Goal: Transaction & Acquisition: Subscribe to service/newsletter

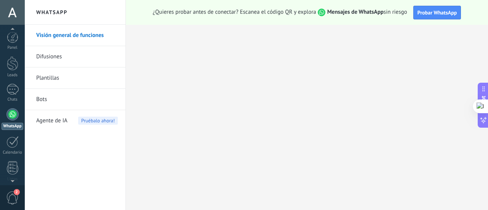
scroll to position [22, 0]
click at [14, 45] on div at bounding box center [12, 42] width 11 height 14
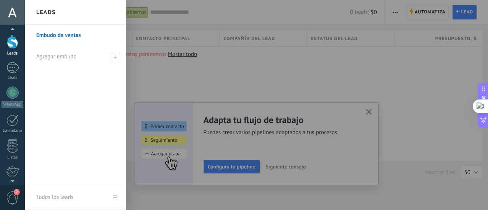
click at [113, 196] on link "Todos los leads" at bounding box center [75, 197] width 101 height 25
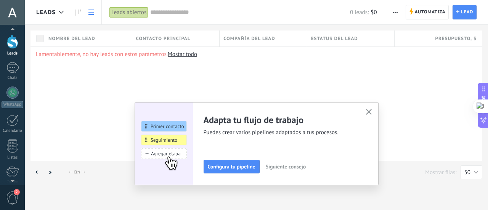
click at [373, 111] on div "Adapta tu flujo de trabajo Puedes crear varios pipelines adaptados a tus proces…" at bounding box center [257, 143] width 244 height 83
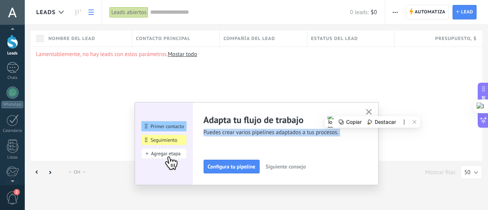
click at [290, 167] on span "Siguiente consejo" at bounding box center [286, 166] width 40 height 5
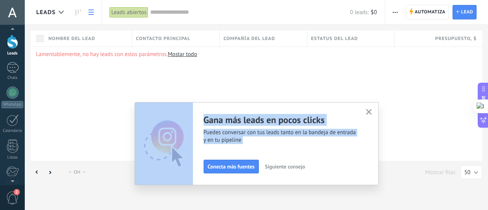
click at [278, 149] on div "Gana más leads en pocos clicks Puedes conversar con tus leads tanto en la bande…" at bounding box center [285, 143] width 163 height 59
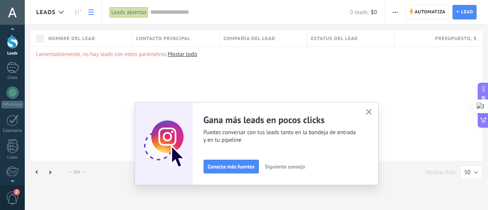
click at [281, 166] on span "Siguiente consejo" at bounding box center [285, 166] width 40 height 5
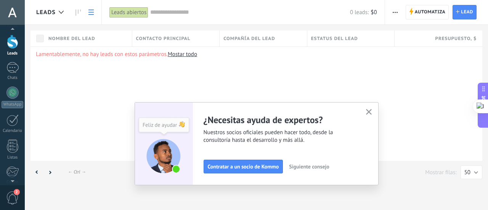
click at [108, 69] on div "Lamentablemente, no hay leads con estos parámetros. Mostar todo" at bounding box center [257, 104] width 452 height 114
click at [16, 101] on div "WhatsApp" at bounding box center [13, 104] width 22 height 7
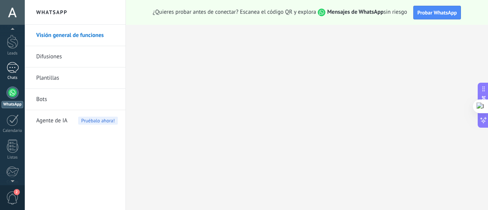
click at [14, 70] on div at bounding box center [12, 67] width 12 height 11
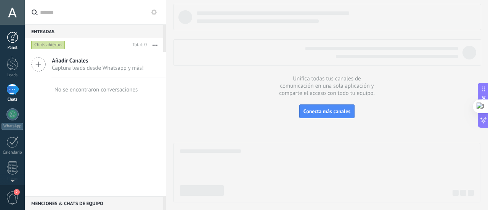
click at [13, 43] on link "Panel" at bounding box center [12, 41] width 25 height 19
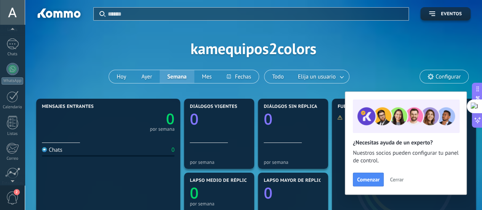
scroll to position [49, 0]
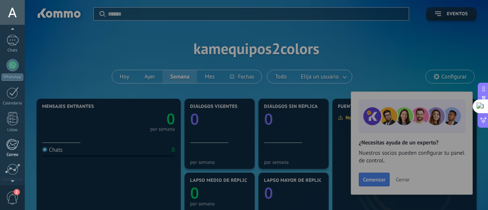
click at [10, 147] on div at bounding box center [12, 144] width 13 height 11
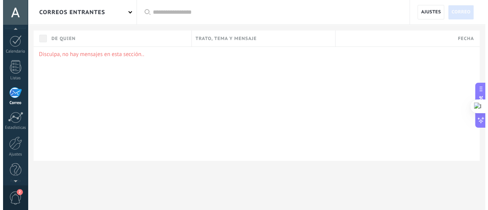
scroll to position [106, 0]
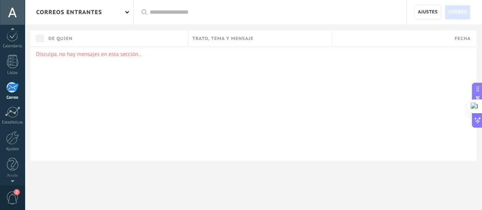
click at [13, 200] on span "2" at bounding box center [12, 197] width 13 height 13
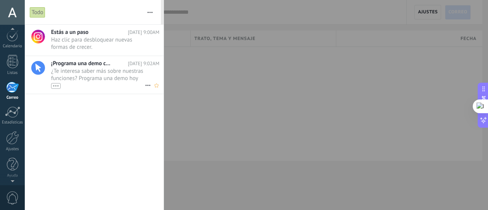
scroll to position [101, 0]
click at [12, 149] on link "Ajustes" at bounding box center [12, 147] width 25 height 21
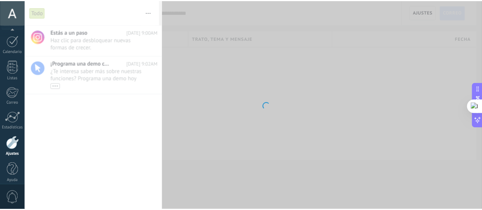
scroll to position [106, 0]
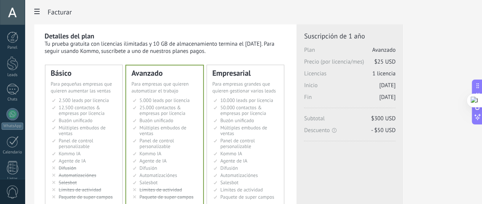
click at [482, 46] on html ".abecls-1,.abecls-2{fill-rule:evenodd}.abecls-2{fill:#fff} .abhcls-1{fill:none}…" at bounding box center [241, 102] width 482 height 204
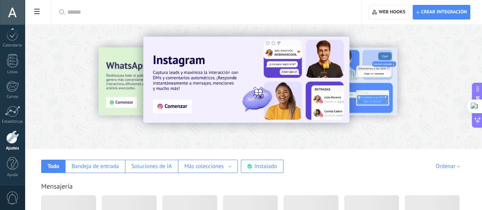
scroll to position [106, 0]
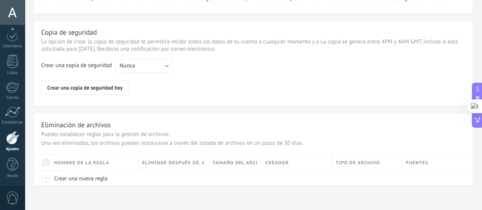
scroll to position [644, 0]
click at [173, 66] on button "Nunca" at bounding box center [144, 66] width 57 height 14
click at [170, 78] on span "Cada semana" at bounding box center [140, 78] width 59 height 7
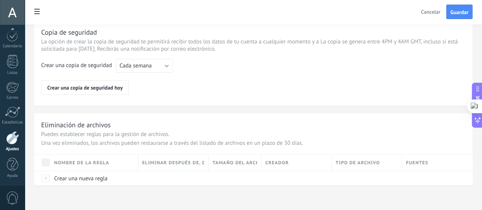
drag, startPoint x: 125, startPoint y: 175, endPoint x: 125, endPoint y: 183, distance: 7.3
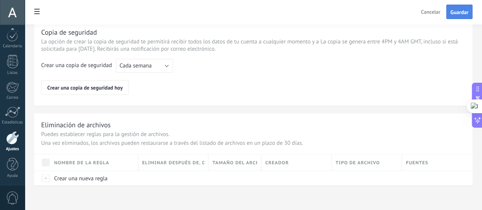
click at [451, 11] on span "Guardar" at bounding box center [460, 12] width 18 height 5
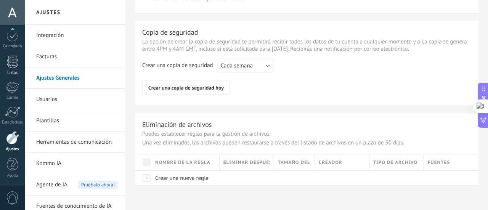
click at [12, 58] on div at bounding box center [12, 61] width 11 height 13
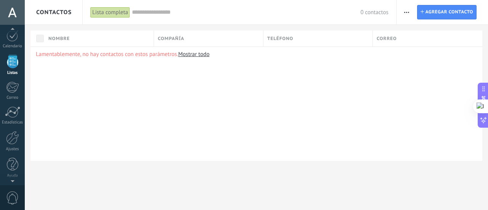
scroll to position [74, 0]
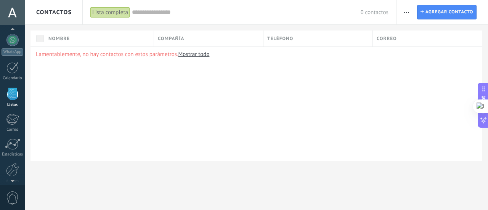
click at [408, 14] on span "button" at bounding box center [406, 12] width 5 height 14
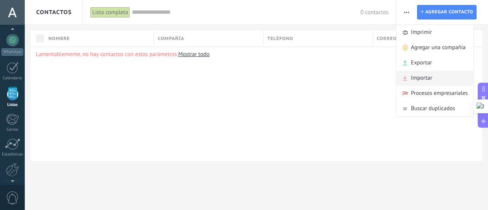
click at [411, 76] on span "Importar" at bounding box center [421, 78] width 21 height 15
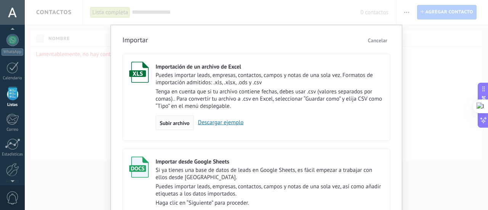
click at [173, 123] on span "Subir archivo" at bounding box center [175, 123] width 30 height 5
click at [0, 0] on input "Importación de un archivo de Excel Puedes importar leads, empresas, contactos, …" at bounding box center [0, 0] width 0 height 0
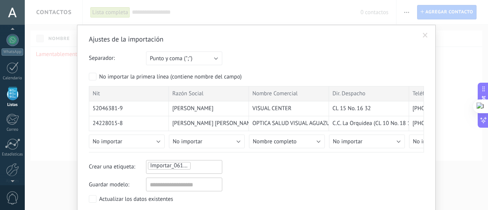
click at [424, 37] on span at bounding box center [425, 35] width 5 height 5
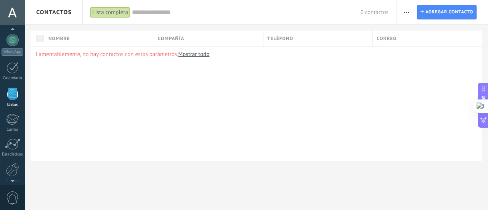
click at [403, 16] on button "button" at bounding box center [406, 12] width 11 height 14
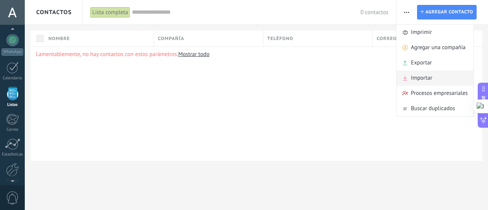
click at [426, 78] on span "Importar" at bounding box center [421, 78] width 21 height 15
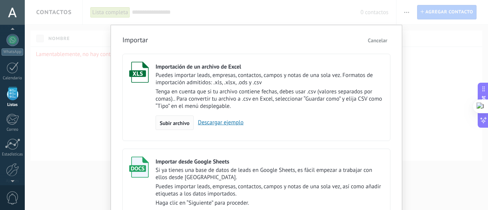
click at [162, 124] on span "Subir archivo" at bounding box center [175, 123] width 30 height 5
click at [0, 0] on input "Importación de un archivo de Excel Puedes importar leads, empresas, contactos, …" at bounding box center [0, 0] width 0 height 0
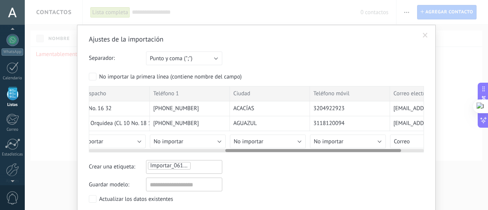
scroll to position [0, 305]
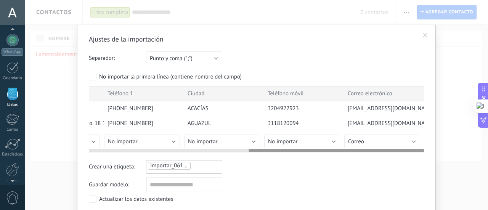
drag, startPoint x: 237, startPoint y: 150, endPoint x: 443, endPoint y: 148, distance: 205.9
click at [443, 148] on div "Ajustes de la importación Separador: Punto y coma (";") Coma (",") Tabulación (…" at bounding box center [256, 105] width 463 height 210
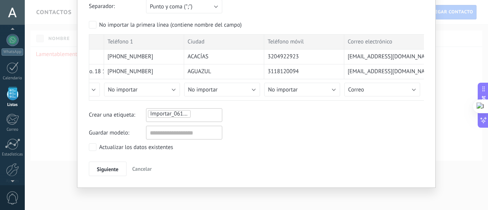
scroll to position [53, 0]
click at [103, 167] on span "Siguiente" at bounding box center [108, 168] width 22 height 5
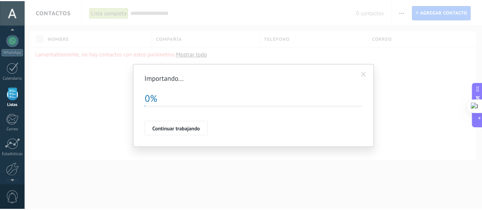
scroll to position [0, 0]
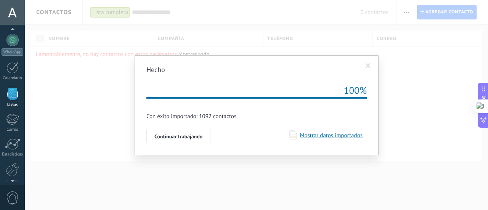
click at [313, 138] on span "Mostrar datos importados" at bounding box center [330, 135] width 66 height 7
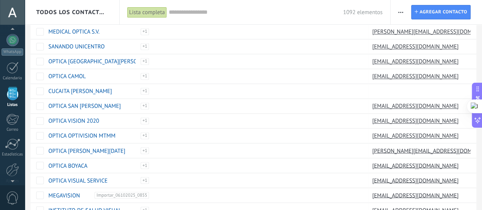
scroll to position [598, 0]
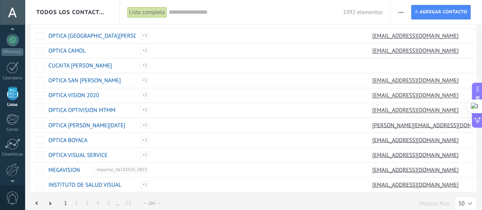
click at [74, 196] on link "2" at bounding box center [76, 203] width 11 height 15
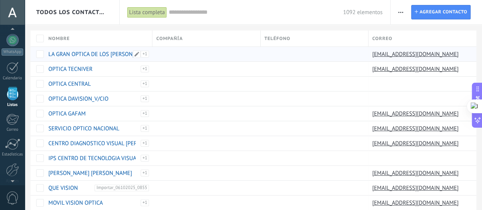
click at [144, 54] on div "Importar_06102025_0855" at bounding box center [143, 58] width 12 height 14
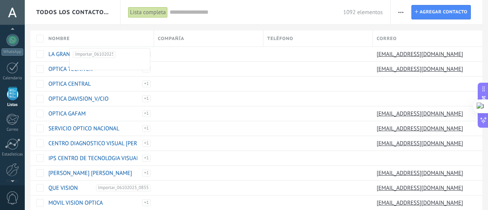
click at [318, 33] on div "Teléfono" at bounding box center [318, 39] width 109 height 16
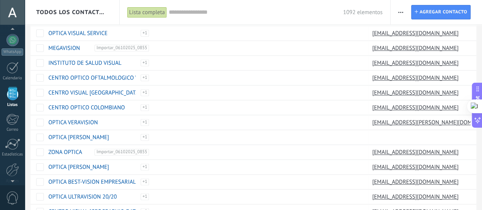
scroll to position [598, 0]
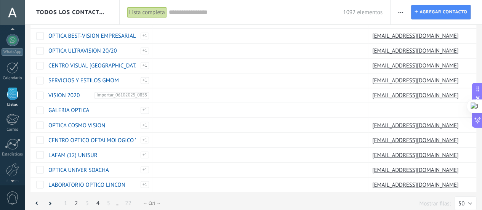
click at [100, 197] on link "4" at bounding box center [98, 203] width 11 height 15
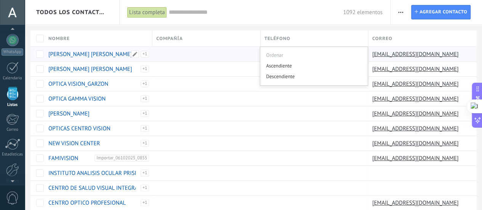
click at [124, 53] on link "[PERSON_NAME] [PERSON_NAME]" at bounding box center [90, 54] width 84 height 7
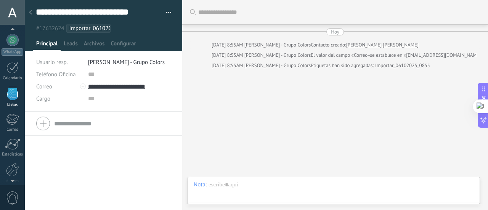
click at [31, 16] on div at bounding box center [30, 12] width 11 height 15
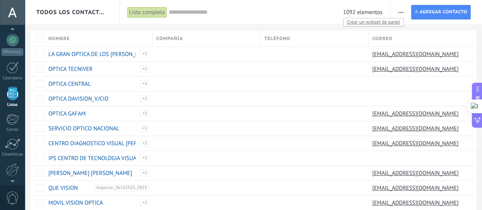
click at [357, 9] on div "1092 elementos" at bounding box center [276, 12] width 214 height 24
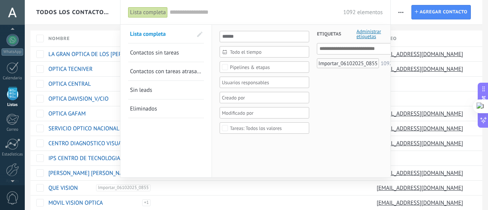
click at [400, 11] on div at bounding box center [244, 105] width 488 height 210
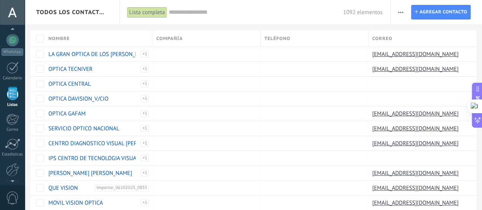
click at [402, 12] on icon "button" at bounding box center [400, 12] width 5 height 1
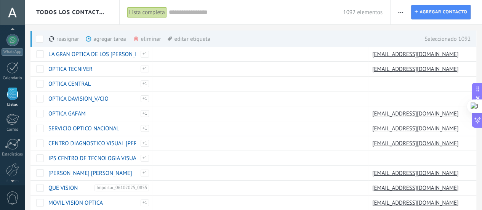
click at [155, 40] on div "eliminar màs" at bounding box center [160, 39] width 54 height 17
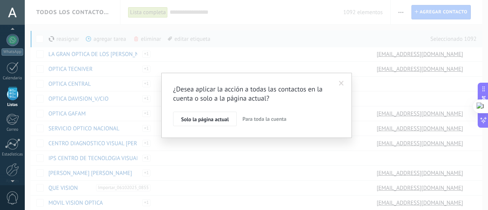
click at [252, 117] on span "Para toda la cuenta" at bounding box center [265, 119] width 44 height 7
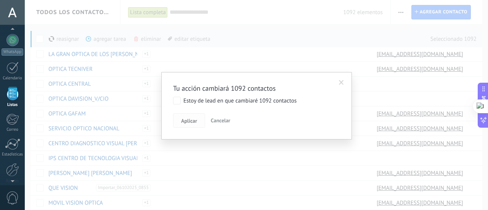
click at [196, 121] on span "Aplicar" at bounding box center [189, 120] width 16 height 5
click at [190, 121] on span "Aplicar" at bounding box center [189, 120] width 16 height 5
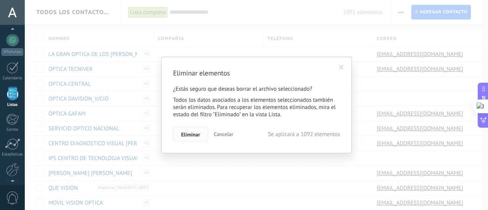
click at [191, 140] on button "Eliminar" at bounding box center [190, 134] width 35 height 14
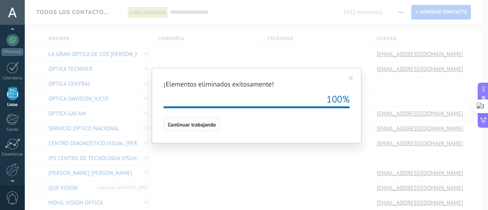
click at [188, 126] on span "Continuar trabajando" at bounding box center [192, 124] width 48 height 5
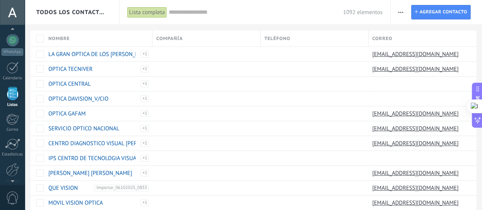
click at [401, 13] on span "button" at bounding box center [400, 12] width 5 height 14
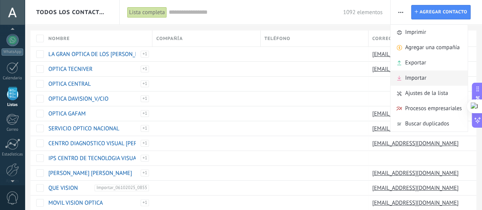
click at [415, 75] on span "Importar" at bounding box center [415, 78] width 21 height 15
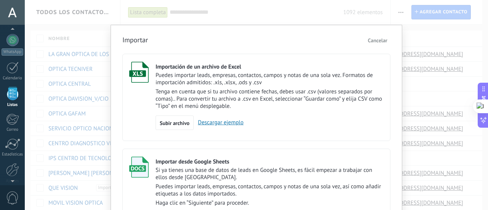
click at [210, 121] on link "Descargar ejemplo" at bounding box center [219, 122] width 50 height 7
click at [366, 43] on button "Cancelar" at bounding box center [378, 40] width 26 height 11
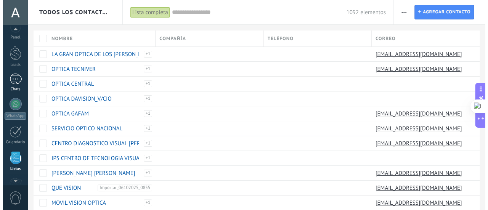
scroll to position [9, 0]
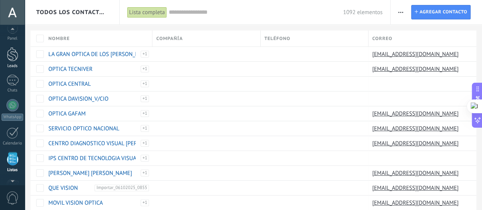
click at [9, 58] on div at bounding box center [12, 54] width 11 height 14
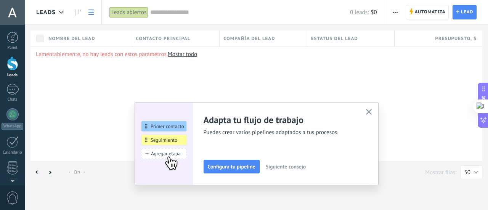
click at [394, 11] on span "button" at bounding box center [395, 12] width 5 height 14
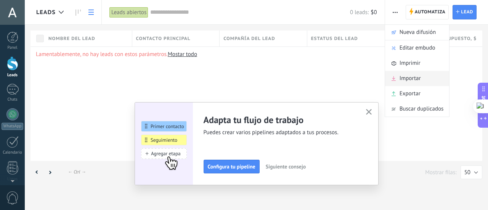
click at [414, 80] on span "Importar" at bounding box center [410, 78] width 21 height 15
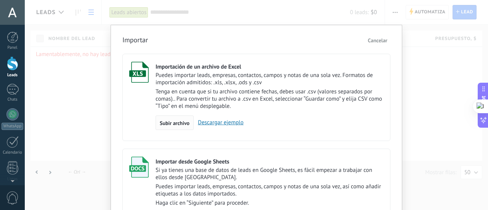
click at [169, 118] on div "Subir archivo" at bounding box center [175, 123] width 38 height 14
click at [0, 0] on input "Importación de un archivo de Excel Puedes importar leads, empresas, contactos, …" at bounding box center [0, 0] width 0 height 0
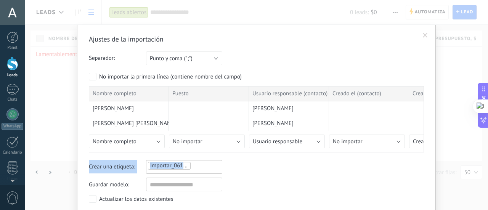
drag, startPoint x: 227, startPoint y: 150, endPoint x: 260, endPoint y: 152, distance: 32.9
click at [260, 152] on div "Ajustes de la importación Separador: Punto y coma (";") Coma (",") Tabulación (…" at bounding box center [256, 131] width 335 height 193
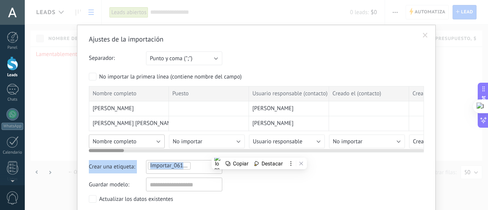
click at [121, 142] on span "Nombre completo" at bounding box center [115, 141] width 44 height 7
click at [0, 0] on span "ID del contacto" at bounding box center [0, 0] width 0 height 0
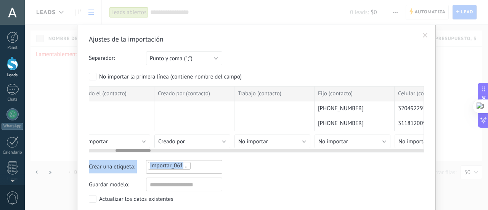
scroll to position [0, 265]
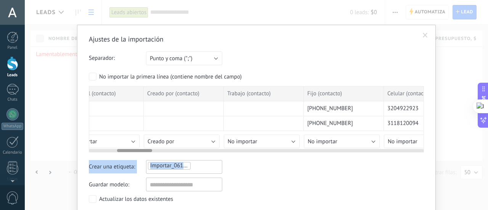
drag, startPoint x: 119, startPoint y: 149, endPoint x: 146, endPoint y: 151, distance: 26.3
click at [146, 151] on div at bounding box center [134, 150] width 35 height 3
click at [371, 139] on button "No importar" at bounding box center [342, 142] width 76 height 14
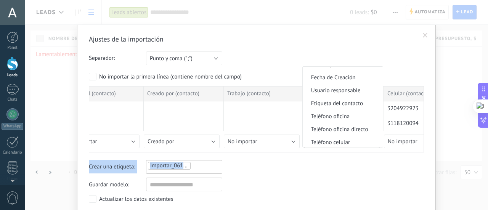
scroll to position [126, 0]
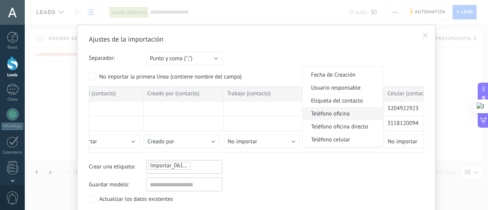
click at [349, 117] on span "Teléfono oficina" at bounding box center [342, 113] width 78 height 7
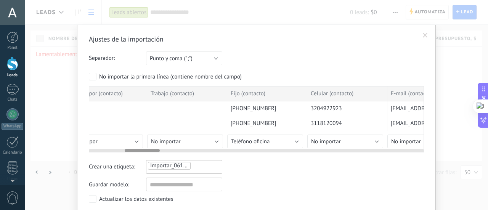
scroll to position [0, 353]
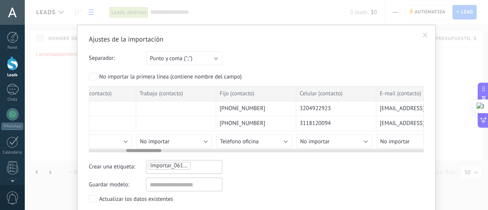
drag, startPoint x: 132, startPoint y: 150, endPoint x: 141, endPoint y: 153, distance: 9.8
click at [141, 153] on div "Ajustes de la importación Separador: Punto y coma (";") Coma (",") Tabulación (…" at bounding box center [256, 131] width 335 height 193
click at [359, 140] on button "No importar" at bounding box center [334, 142] width 76 height 14
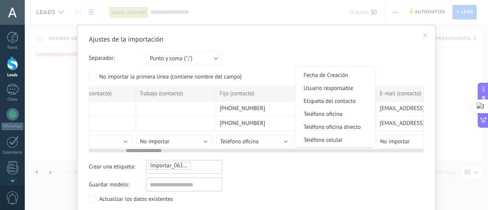
scroll to position [134, 0]
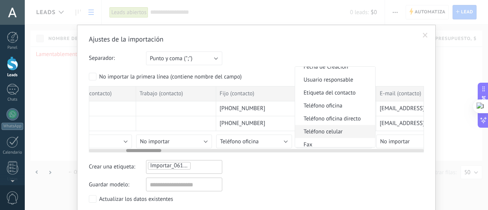
click at [342, 133] on span "Teléfono celular" at bounding box center [334, 131] width 78 height 7
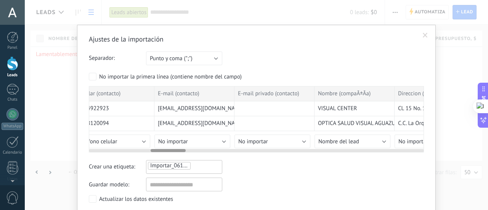
scroll to position [0, 582]
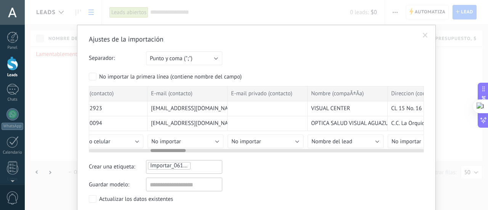
drag, startPoint x: 143, startPoint y: 150, endPoint x: 167, endPoint y: 151, distance: 24.5
click at [167, 151] on div "Ajustes de la importación Separador: Punto y coma (";") Coma (",") Tabulación (…" at bounding box center [256, 131] width 335 height 193
click at [178, 143] on span "No importar" at bounding box center [166, 141] width 30 height 7
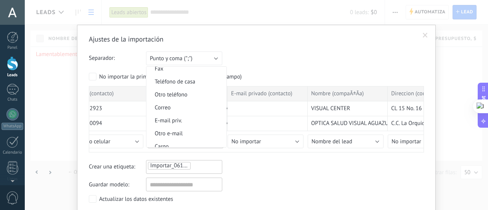
scroll to position [210, 0]
click at [196, 109] on span "Correo" at bounding box center [185, 107] width 78 height 7
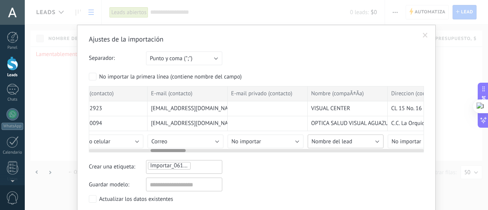
click at [355, 140] on button "Nombre del lead" at bounding box center [346, 142] width 76 height 14
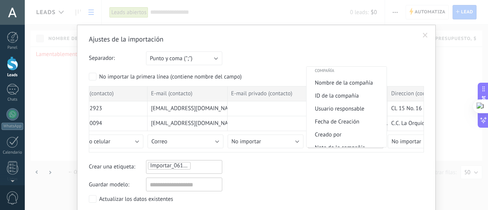
scroll to position [565, 0]
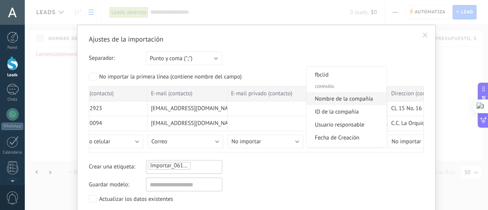
click at [372, 103] on span "Nombre de la compañía" at bounding box center [346, 98] width 78 height 7
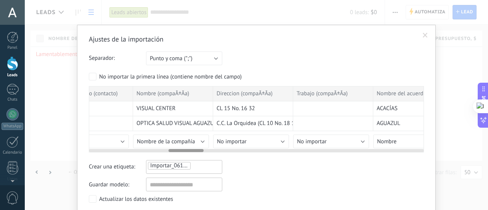
scroll to position [0, 808]
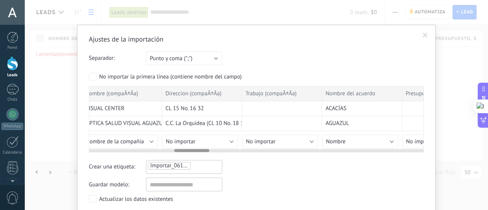
drag, startPoint x: 172, startPoint y: 149, endPoint x: 195, endPoint y: 149, distance: 23.7
click at [195, 149] on div at bounding box center [191, 150] width 35 height 3
click at [198, 140] on button "No importar" at bounding box center [200, 142] width 76 height 14
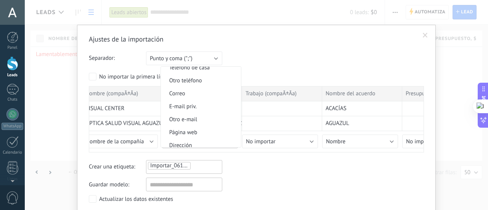
scroll to position [752, 0]
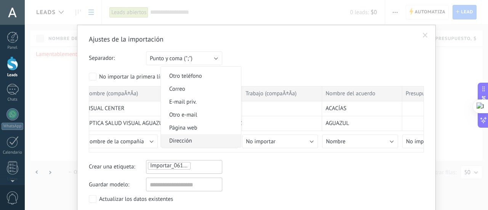
click at [205, 141] on span "Dirección" at bounding box center [200, 140] width 78 height 7
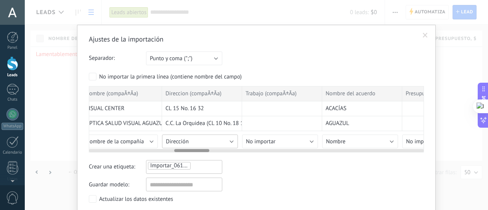
scroll to position [38, 0]
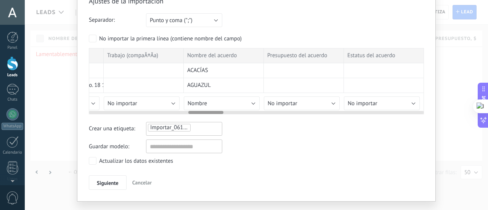
drag, startPoint x: 183, startPoint y: 111, endPoint x: 198, endPoint y: 115, distance: 15.5
click at [198, 113] on div "Ajustes de la importación Separador: Punto y coma (";") Coma (",") Tabulación (…" at bounding box center [256, 93] width 335 height 193
click at [209, 105] on button "Nombre" at bounding box center [215, 103] width 76 height 14
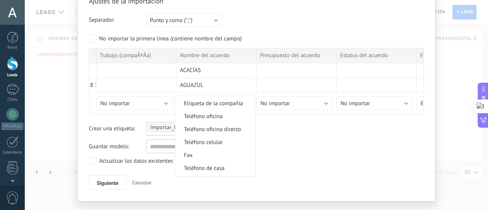
scroll to position [639, 0]
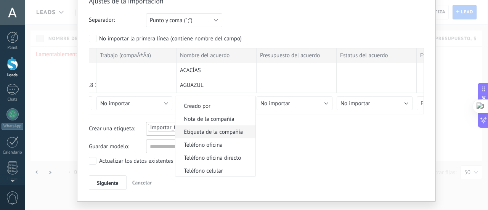
click at [233, 136] on span "Etiqueta de la compañía" at bounding box center [214, 132] width 78 height 7
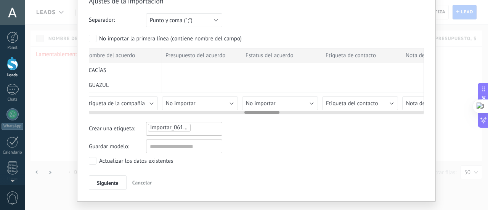
scroll to position [0, 0]
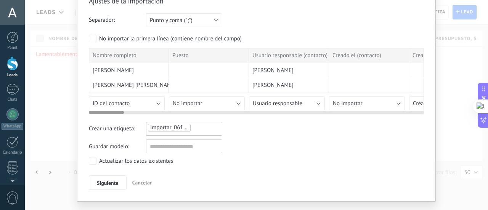
drag, startPoint x: 211, startPoint y: 112, endPoint x: 0, endPoint y: 132, distance: 212.2
click at [0, 132] on body ".abecls-1,.abecls-2{fill-rule:evenodd}.abecls-2{fill:#fff} .abhcls-1{fill:none}…" at bounding box center [244, 105] width 488 height 210
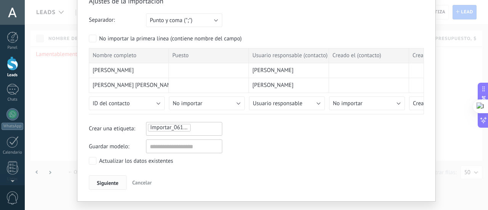
click at [107, 180] on span "Siguiente" at bounding box center [108, 182] width 22 height 5
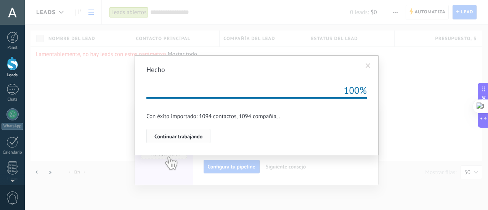
click at [196, 141] on button "Continuar trabajando" at bounding box center [178, 136] width 64 height 14
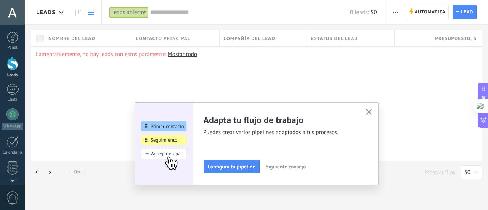
click at [369, 111] on icon "button" at bounding box center [369, 112] width 6 height 6
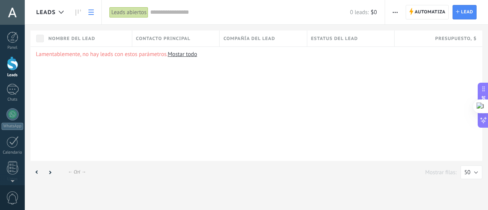
click at [12, 66] on div at bounding box center [12, 63] width 11 height 14
click at [179, 56] on link "Mostar todo" at bounding box center [182, 54] width 29 height 7
click at [397, 13] on span "button" at bounding box center [395, 12] width 5 height 14
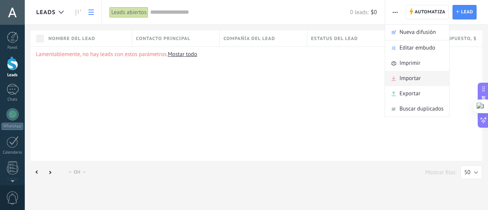
click at [408, 80] on span "Importar" at bounding box center [410, 78] width 21 height 15
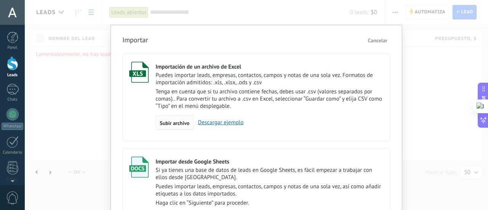
click at [168, 119] on div "Subir archivo" at bounding box center [175, 123] width 38 height 14
click at [0, 0] on input "Importación de un archivo de Excel Puedes importar leads, empresas, contactos, …" at bounding box center [0, 0] width 0 height 0
click at [14, 123] on div "WhatsApp" at bounding box center [13, 126] width 22 height 7
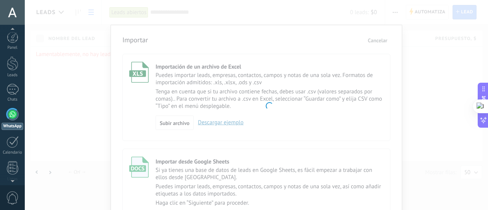
scroll to position [22, 0]
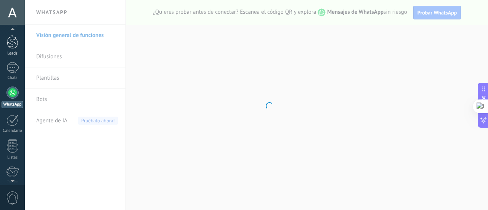
click at [10, 42] on div at bounding box center [12, 42] width 11 height 14
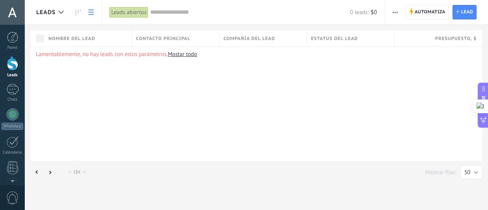
click at [399, 15] on button "button" at bounding box center [395, 12] width 11 height 14
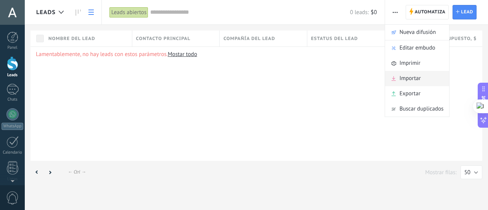
click at [407, 78] on span "Importar" at bounding box center [410, 78] width 21 height 15
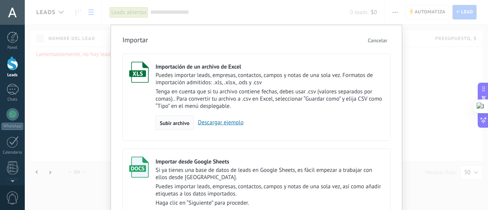
click at [166, 121] on span "Subir archivo" at bounding box center [175, 123] width 30 height 5
click at [0, 0] on input "Importación de un archivo de Excel Puedes importar leads, empresas, contactos, …" at bounding box center [0, 0] width 0 height 0
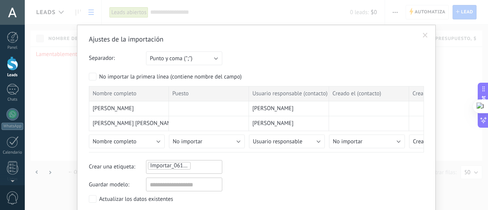
click at [169, 164] on span "Importar_06102025_0920" at bounding box center [181, 165] width 63 height 7
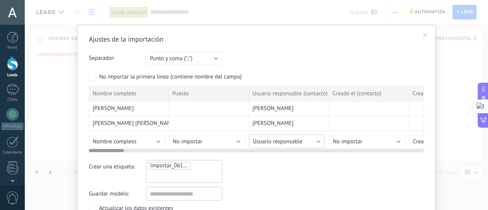
click at [291, 143] on span "Usuario responsable" at bounding box center [278, 141] width 50 height 7
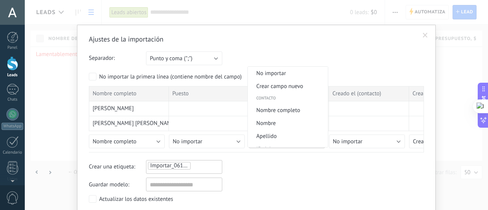
scroll to position [109, 0]
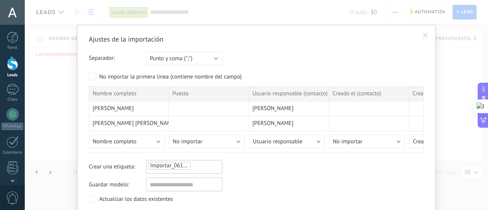
drag, startPoint x: 314, startPoint y: 43, endPoint x: 328, endPoint y: 5, distance: 40.3
click at [331, 2] on div "Ajustes de la importación Separador: Punto y coma (";") Coma (",") Tabulación (…" at bounding box center [256, 105] width 463 height 210
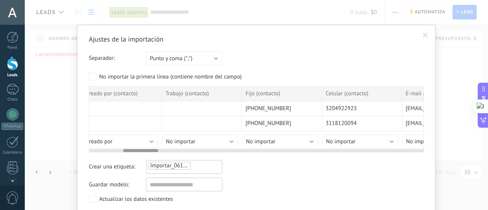
scroll to position [0, 331]
drag, startPoint x: 111, startPoint y: 148, endPoint x: 146, endPoint y: 148, distance: 35.1
click at [146, 148] on div at bounding box center [256, 149] width 335 height 6
click at [257, 140] on span "No importar" at bounding box center [257, 141] width 30 height 7
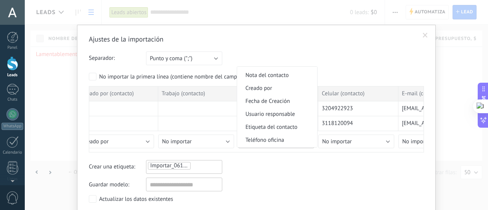
scroll to position [142, 0]
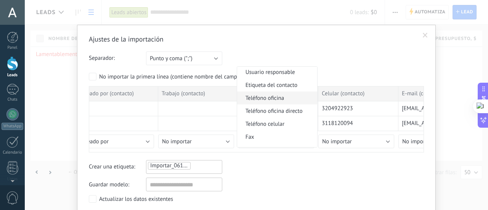
click at [273, 101] on span "Teléfono oficina" at bounding box center [276, 98] width 78 height 7
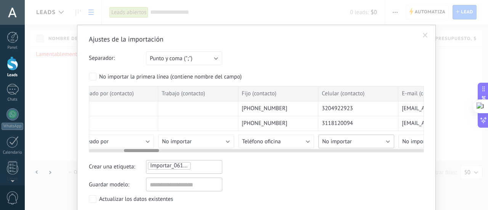
click at [340, 139] on span "No importar" at bounding box center [337, 141] width 30 height 7
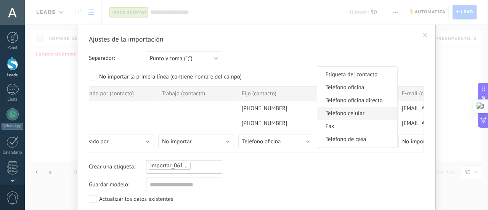
scroll to position [155, 0]
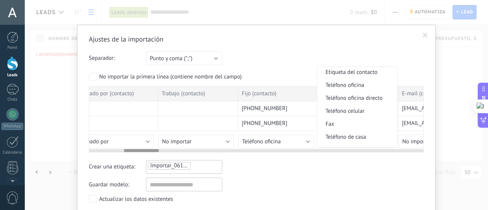
click at [354, 114] on span "Teléfono celular" at bounding box center [356, 111] width 78 height 7
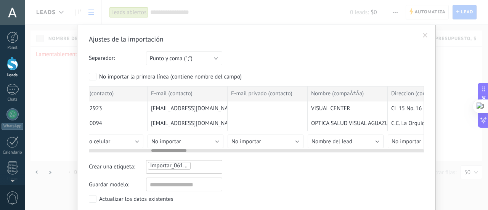
scroll to position [0, 597]
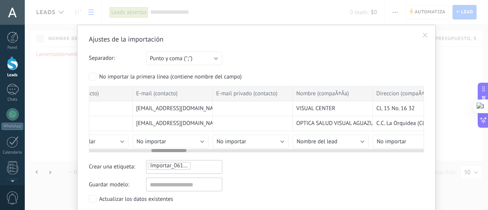
drag, startPoint x: 151, startPoint y: 148, endPoint x: 172, endPoint y: 146, distance: 21.1
click at [172, 146] on div at bounding box center [256, 149] width 335 height 6
click at [172, 143] on button "No importar" at bounding box center [171, 142] width 76 height 14
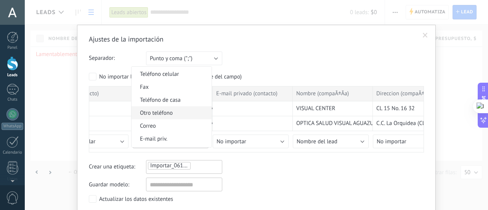
scroll to position [200, 0]
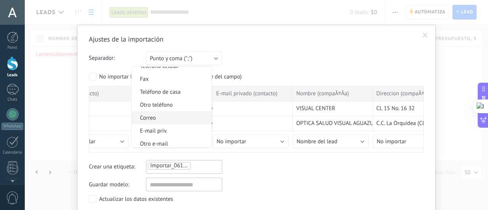
click at [162, 122] on span "Correo" at bounding box center [171, 117] width 78 height 7
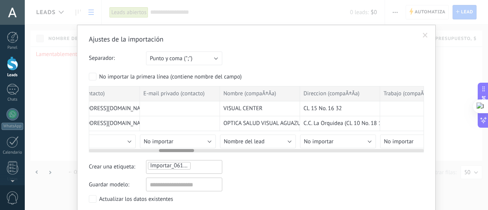
scroll to position [0, 691]
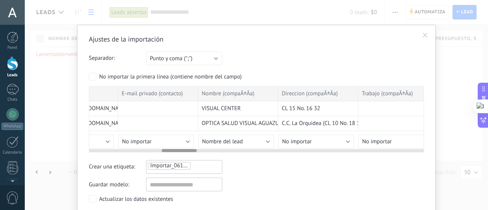
drag, startPoint x: 172, startPoint y: 150, endPoint x: 181, endPoint y: 148, distance: 9.8
click at [181, 148] on div at bounding box center [256, 149] width 335 height 6
click at [233, 139] on span "Nombre del lead" at bounding box center [222, 141] width 41 height 7
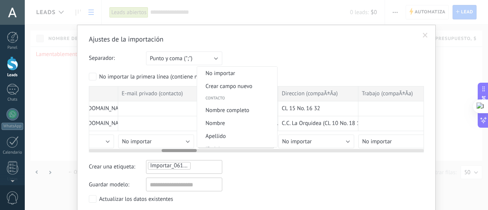
scroll to position [278, 0]
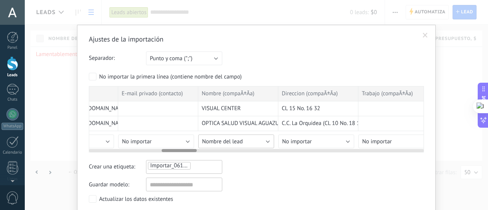
click at [270, 138] on button "Nombre del lead" at bounding box center [236, 142] width 76 height 14
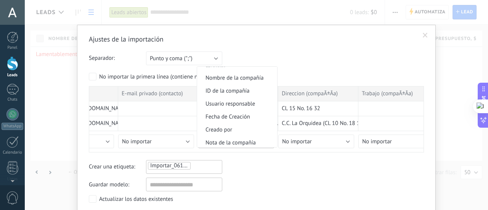
scroll to position [594, 0]
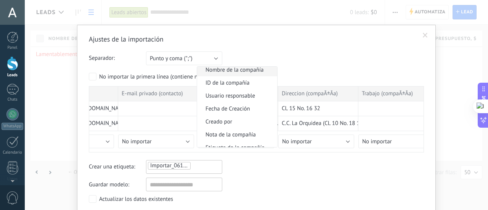
click at [254, 74] on span "Nombre de la compañía" at bounding box center [236, 69] width 78 height 7
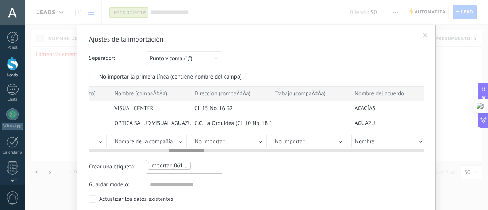
scroll to position [0, 786]
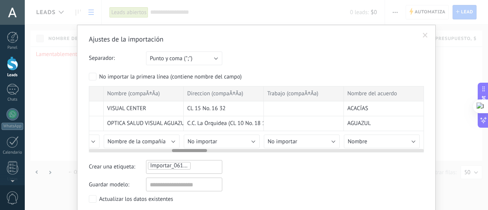
drag, startPoint x: 183, startPoint y: 149, endPoint x: 194, endPoint y: 149, distance: 10.3
click at [194, 149] on div at bounding box center [189, 150] width 35 height 3
click at [201, 143] on span "No importar" at bounding box center [203, 141] width 30 height 7
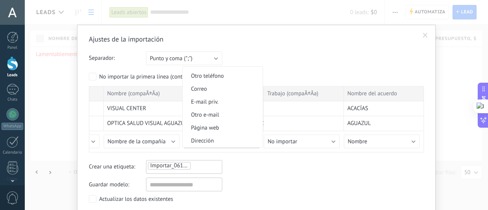
scroll to position [752, 0]
click at [239, 143] on span "Dirección" at bounding box center [222, 140] width 78 height 7
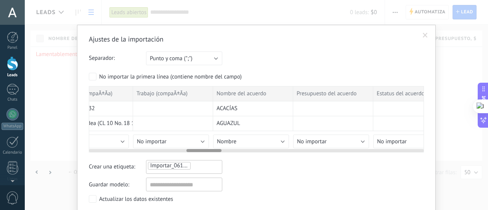
scroll to position [0, 928]
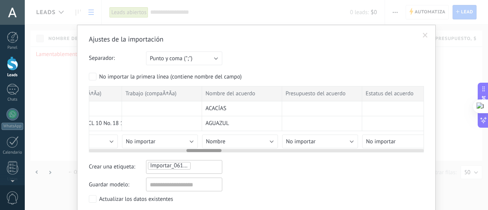
drag, startPoint x: 191, startPoint y: 151, endPoint x: 205, endPoint y: 150, distance: 14.5
click at [205, 150] on div at bounding box center [203, 150] width 35 height 3
click at [220, 140] on span "Nombre" at bounding box center [215, 141] width 19 height 7
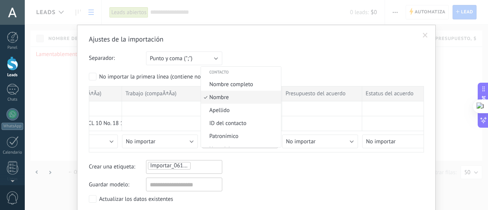
scroll to position [0, 0]
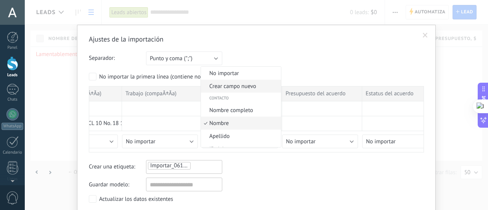
click at [243, 86] on span "Crear campo nuevo" at bounding box center [240, 86] width 78 height 7
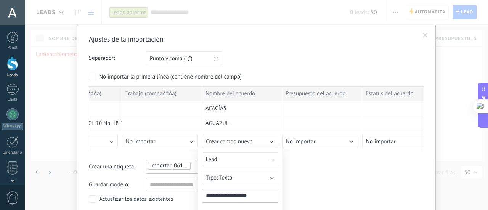
drag, startPoint x: 262, startPoint y: 193, endPoint x: 167, endPoint y: 149, distance: 104.1
click at [153, 185] on div "Ajustes de la importación Separador: Punto y coma (";") Coma (",") Tabulación (…" at bounding box center [256, 131] width 335 height 193
type input "*"
type input "******"
drag, startPoint x: 487, startPoint y: 149, endPoint x: 468, endPoint y: 167, distance: 26.4
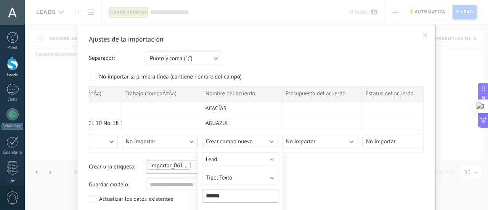
click at [482, 167] on html ".abecls-1,.abecls-2{fill-rule:evenodd}.abecls-2{fill:#fff} .abhcls-1{fill:none}…" at bounding box center [244, 105] width 488 height 210
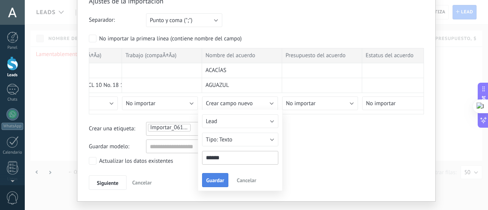
click at [217, 180] on span "Guardar" at bounding box center [215, 180] width 18 height 5
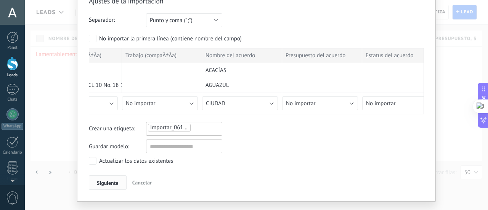
click at [106, 180] on span "Siguiente" at bounding box center [108, 182] width 22 height 5
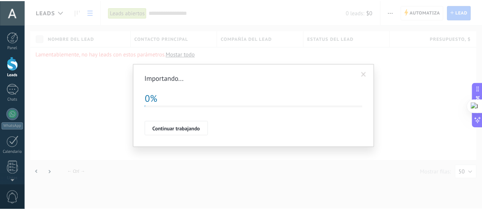
scroll to position [0, 0]
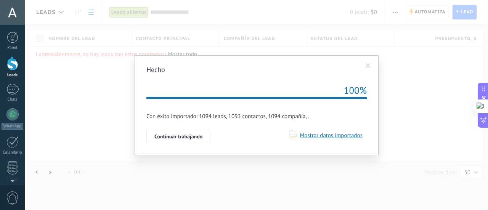
click at [323, 136] on span "Mostrar datos importados" at bounding box center [330, 135] width 66 height 7
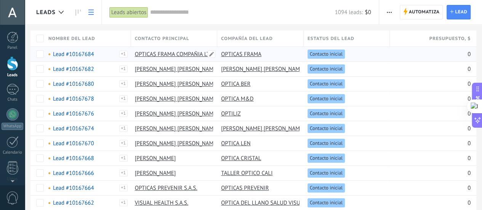
click at [186, 55] on link "OPTICAS FRAMA COMPAÑIA LTDA" at bounding box center [176, 54] width 82 height 7
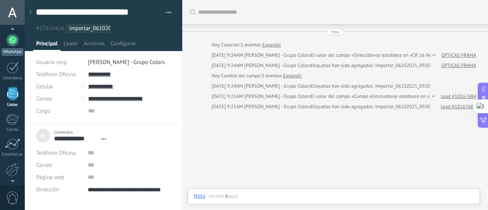
click at [5, 44] on link "WhatsApp" at bounding box center [12, 45] width 25 height 22
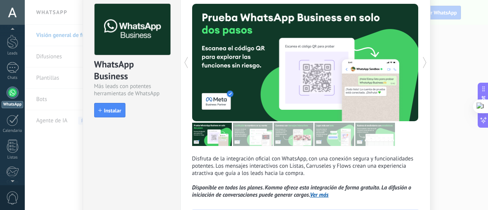
scroll to position [38, 0]
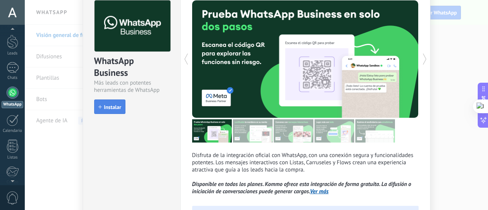
click at [109, 112] on button "Instalar" at bounding box center [109, 107] width 31 height 14
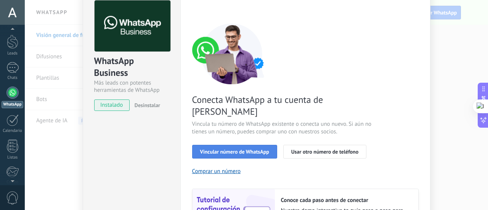
click at [233, 149] on span "Vincular número de WhatsApp" at bounding box center [234, 151] width 69 height 5
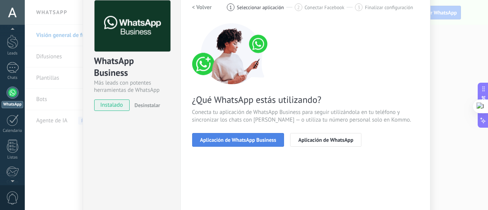
click at [266, 140] on span "Aplicación de WhatsApp Business" at bounding box center [238, 139] width 76 height 5
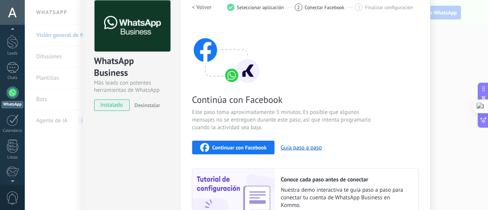
click at [349, 48] on div "Continúa con Facebook Este paso toma aproximadamente 5 minutos. Es posible que …" at bounding box center [305, 126] width 227 height 206
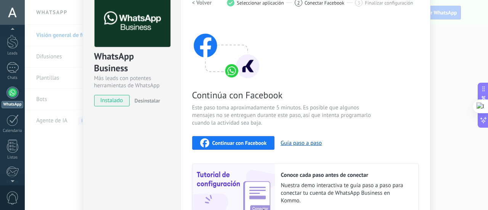
scroll to position [5, 0]
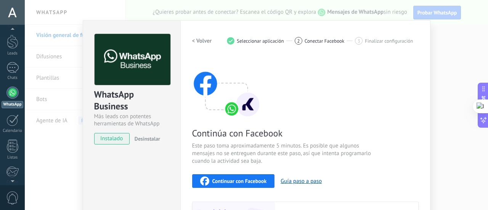
click at [202, 40] on h2 "< Volver" at bounding box center [202, 40] width 20 height 7
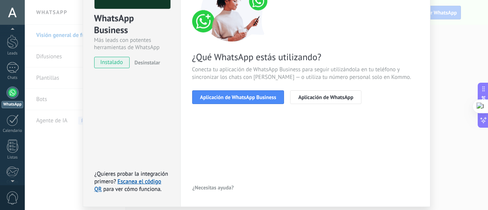
scroll to position [106, 0]
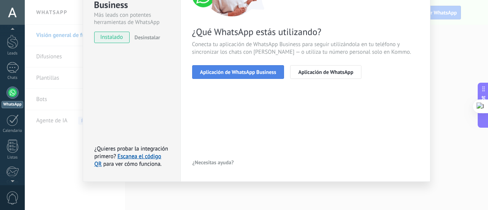
click at [254, 75] on button "Aplicación de WhatsApp Business" at bounding box center [238, 72] width 92 height 14
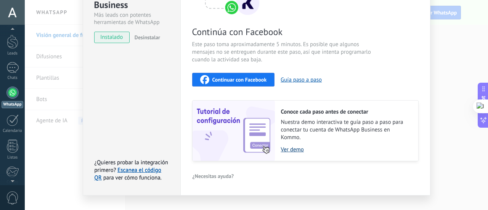
click at [297, 149] on link "Ver demo" at bounding box center [346, 149] width 130 height 7
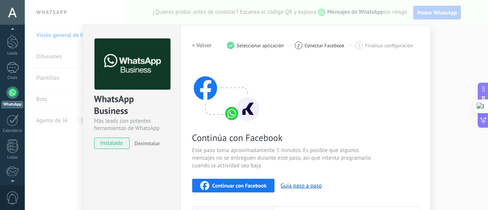
scroll to position [0, 0]
click at [205, 46] on h2 "< Volver" at bounding box center [202, 45] width 20 height 7
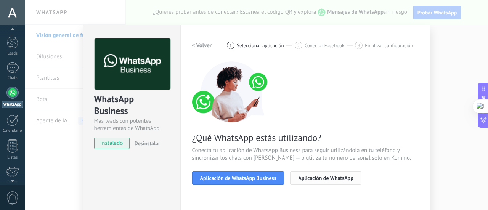
click at [338, 181] on button "Aplicación de WhatsApp" at bounding box center [325, 178] width 71 height 14
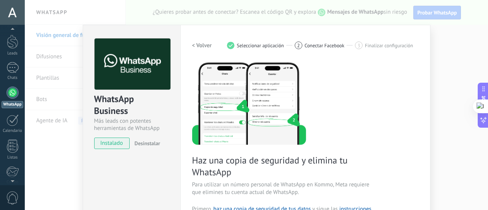
click at [202, 40] on button "< Volver" at bounding box center [202, 46] width 20 height 14
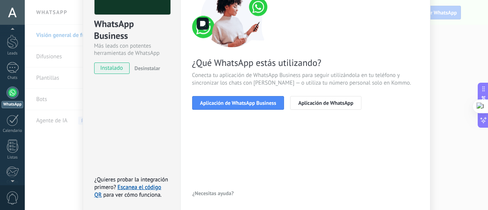
scroll to position [76, 0]
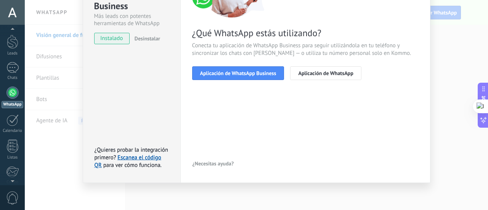
scroll to position [106, 0]
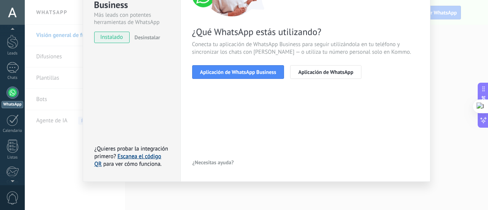
click at [148, 156] on link "Escanea el código QR" at bounding box center [128, 160] width 67 height 15
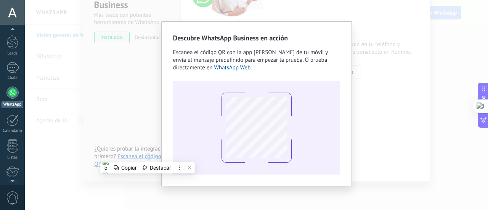
scroll to position [4, 0]
click at [214, 68] on link "WhatsApp Web" at bounding box center [232, 66] width 37 height 7
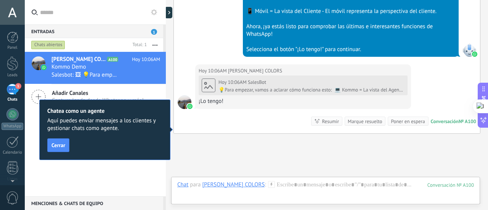
scroll to position [428, 0]
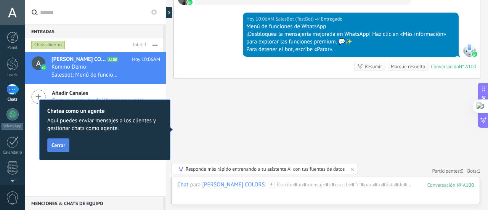
click at [64, 148] on span "Cerrar" at bounding box center [58, 145] width 14 height 5
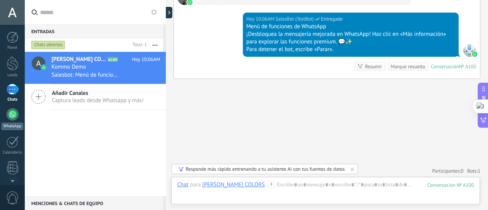
click at [14, 119] on div at bounding box center [12, 114] width 12 height 12
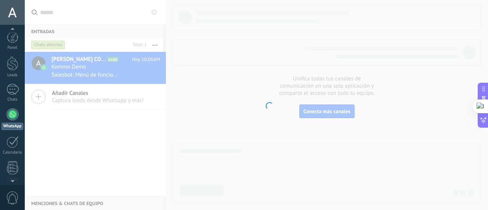
scroll to position [22, 0]
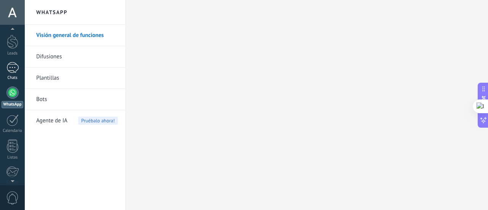
click at [10, 71] on div "1" at bounding box center [12, 67] width 12 height 11
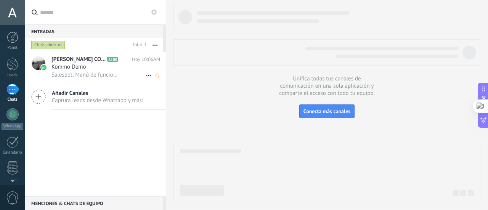
click at [146, 78] on icon at bounding box center [148, 75] width 9 height 9
click at [109, 127] on div at bounding box center [244, 105] width 488 height 210
click at [61, 67] on span "Kommo Demo" at bounding box center [68, 67] width 35 height 8
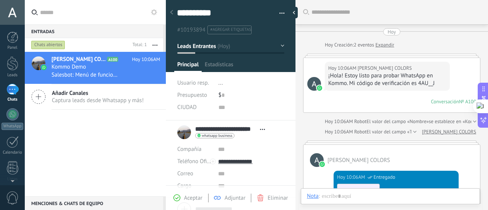
type textarea "**********"
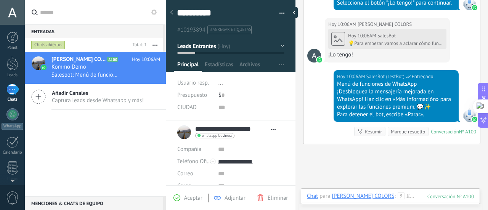
scroll to position [59, 0]
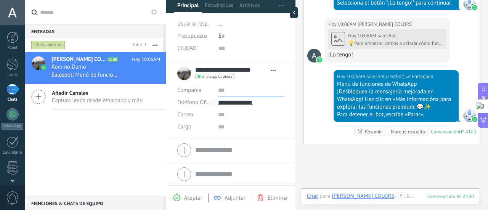
click at [220, 90] on input "text" at bounding box center [251, 90] width 66 height 12
type input "**********"
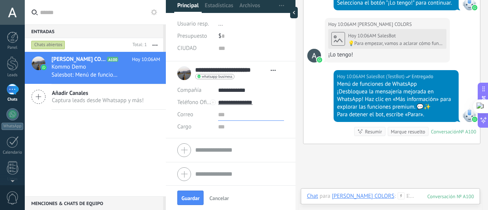
click at [225, 111] on input "text" at bounding box center [251, 115] width 66 height 12
paste input "**********"
type input "**********"
click at [245, 125] on input "text" at bounding box center [251, 127] width 66 height 12
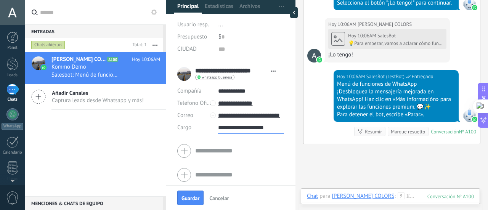
scroll to position [59, 0]
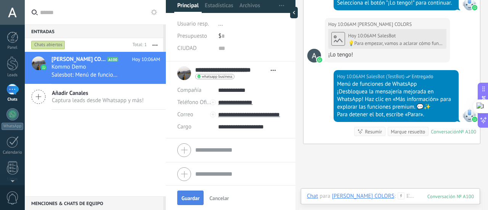
click at [192, 202] on button "Guardar" at bounding box center [190, 198] width 26 height 14
type input "**********"
type textarea "***"
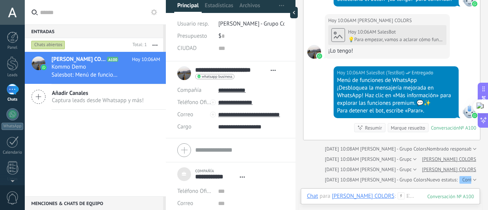
scroll to position [363, 0]
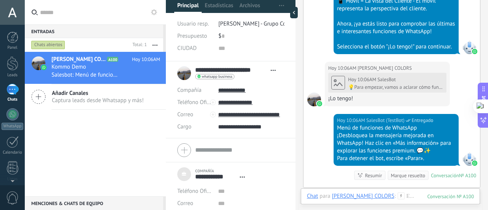
click at [40, 98] on icon at bounding box center [38, 97] width 14 height 14
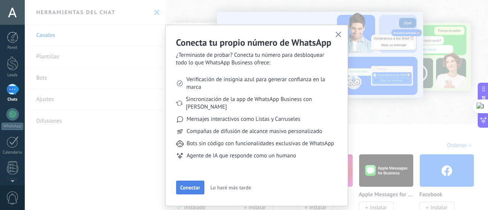
click at [193, 189] on span "Conectar" at bounding box center [190, 187] width 20 height 5
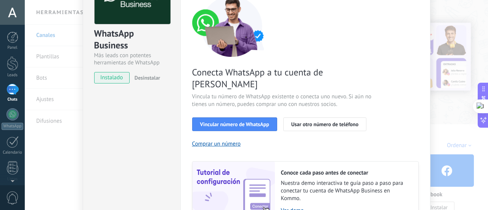
scroll to position [76, 0]
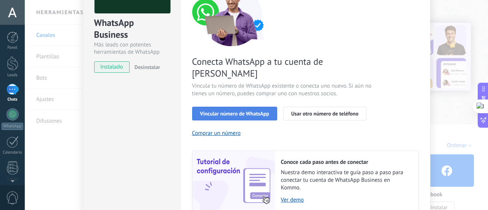
click at [227, 107] on button "Vincular número de WhatsApp" at bounding box center [234, 114] width 85 height 14
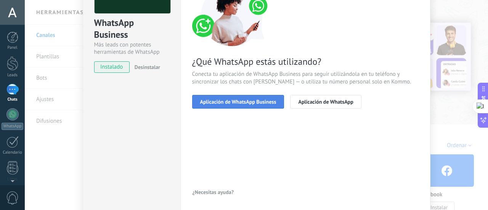
click at [227, 105] on button "Aplicación de WhatsApp Business" at bounding box center [238, 102] width 92 height 14
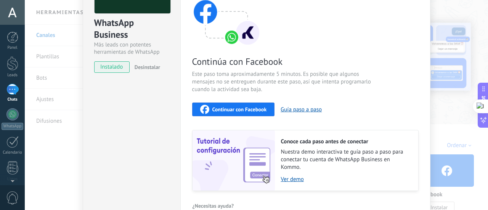
click at [261, 110] on span "Continuar con Facebook" at bounding box center [239, 109] width 55 height 5
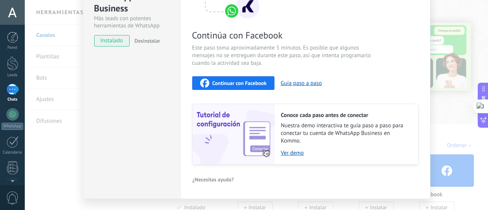
scroll to position [114, 0]
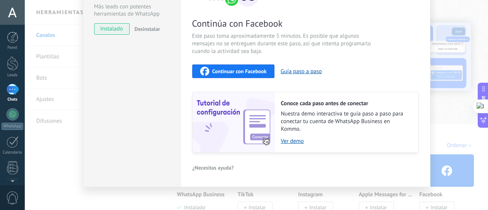
click at [246, 74] on div "Continuar con Facebook" at bounding box center [233, 71] width 67 height 9
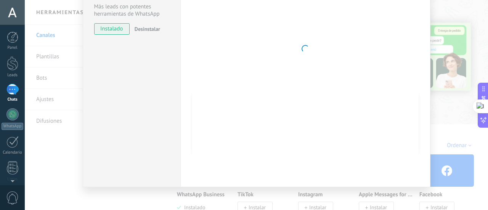
click at [133, 90] on div "WhatsApp Business Más leads con potentes herramientas de WhatsApp instalado Des…" at bounding box center [132, 48] width 98 height 277
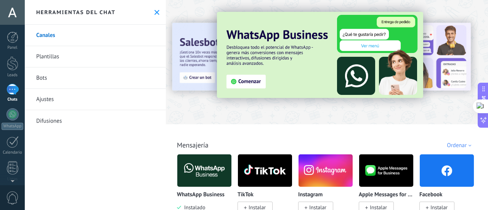
click at [5, 123] on div "WhatsApp" at bounding box center [13, 126] width 22 height 7
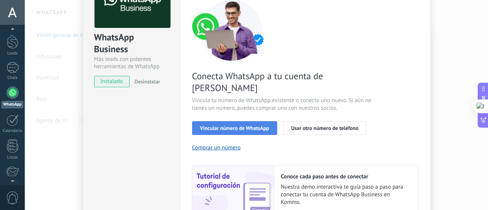
scroll to position [76, 0]
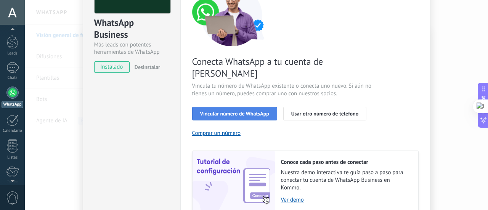
click at [240, 111] on span "Vincular número de WhatsApp" at bounding box center [234, 113] width 69 height 5
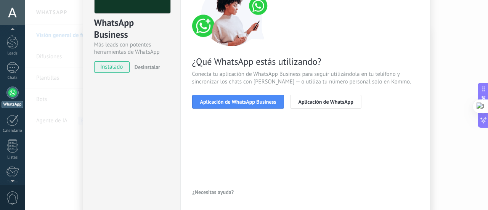
click at [240, 103] on span "Aplicación de WhatsApp Business" at bounding box center [238, 101] width 76 height 5
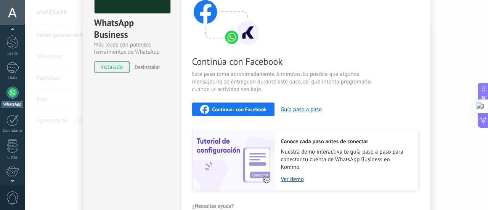
click at [241, 105] on div "Continuar con Facebook" at bounding box center [233, 109] width 67 height 9
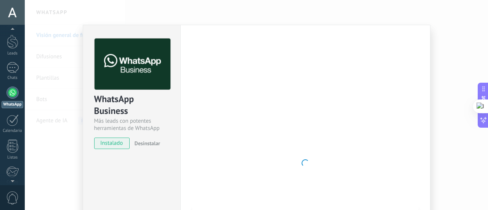
scroll to position [38, 0]
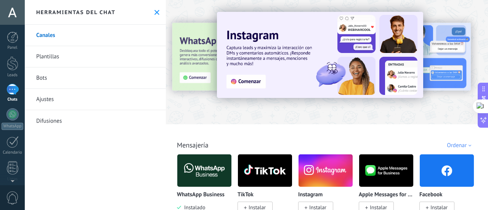
click at [201, 174] on img at bounding box center [204, 170] width 54 height 37
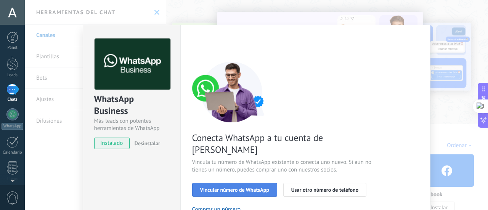
click at [227, 187] on span "Vincular número de WhatsApp" at bounding box center [234, 189] width 69 height 5
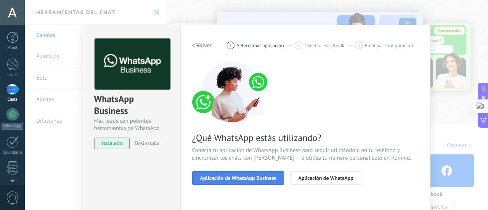
click at [248, 179] on span "Aplicación de WhatsApp Business" at bounding box center [238, 177] width 76 height 5
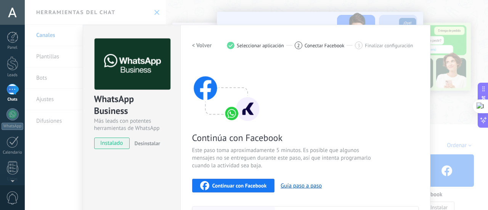
click at [243, 185] on span "Continuar con Facebook" at bounding box center [239, 185] width 55 height 5
